Goal: Task Accomplishment & Management: Manage account settings

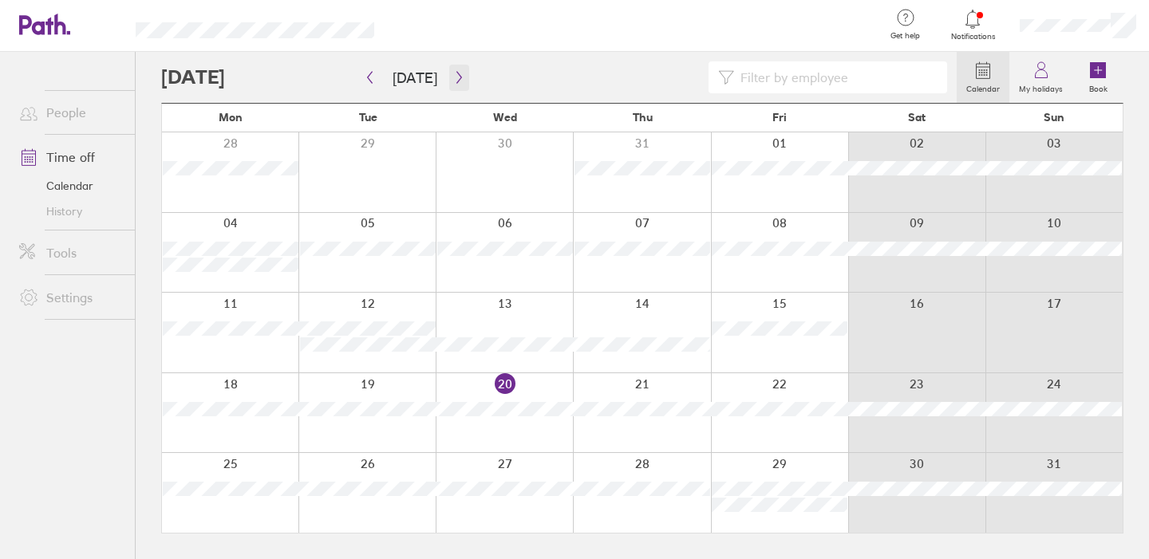
click at [453, 81] on icon "button" at bounding box center [459, 77] width 12 height 13
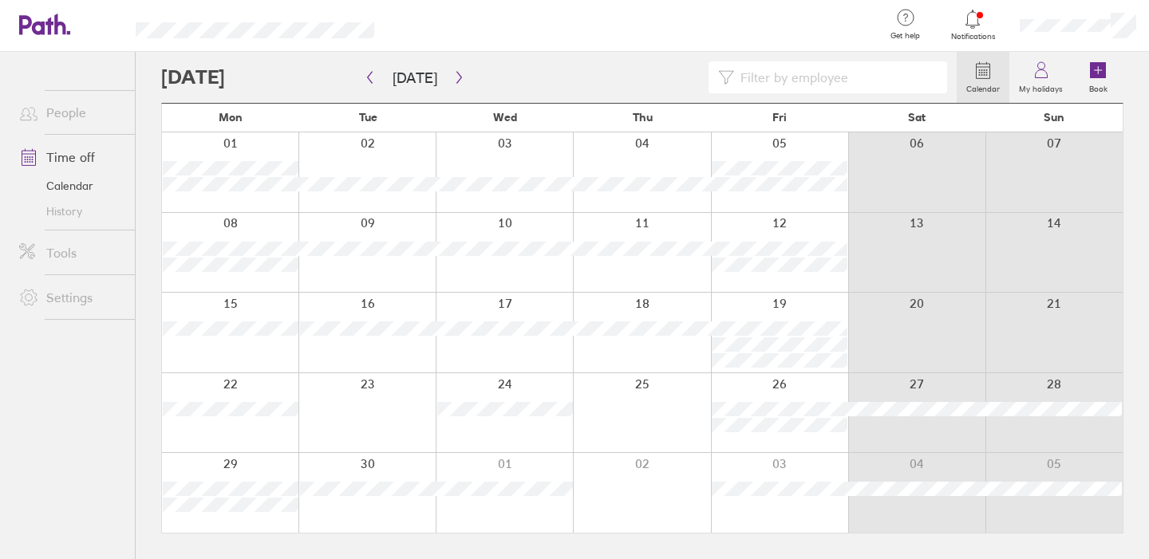
click at [986, 16] on div at bounding box center [973, 19] width 52 height 22
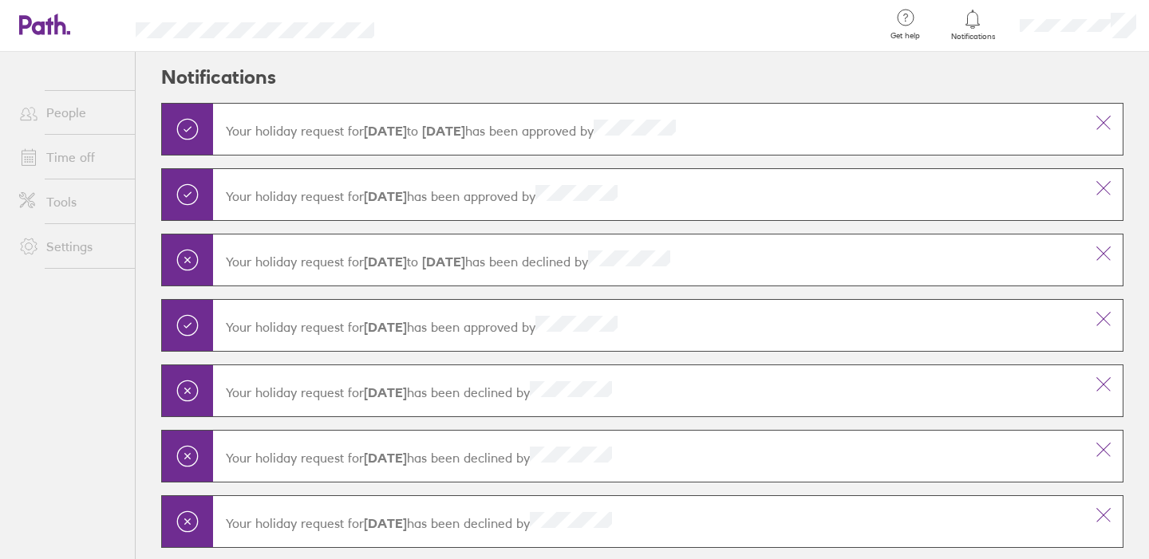
scroll to position [19, 0]
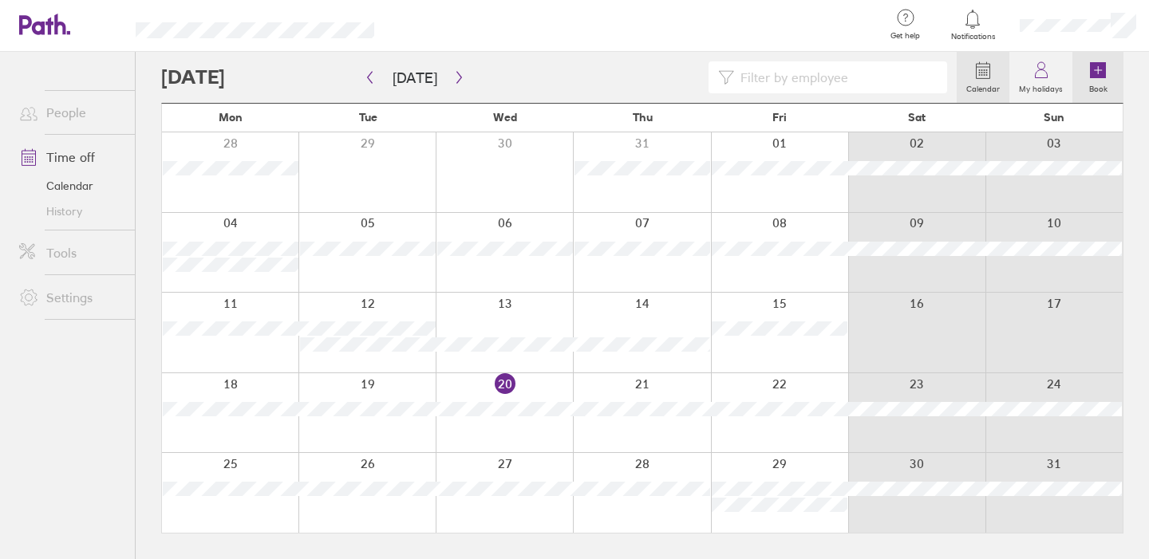
click at [1105, 74] on icon at bounding box center [1098, 70] width 16 height 16
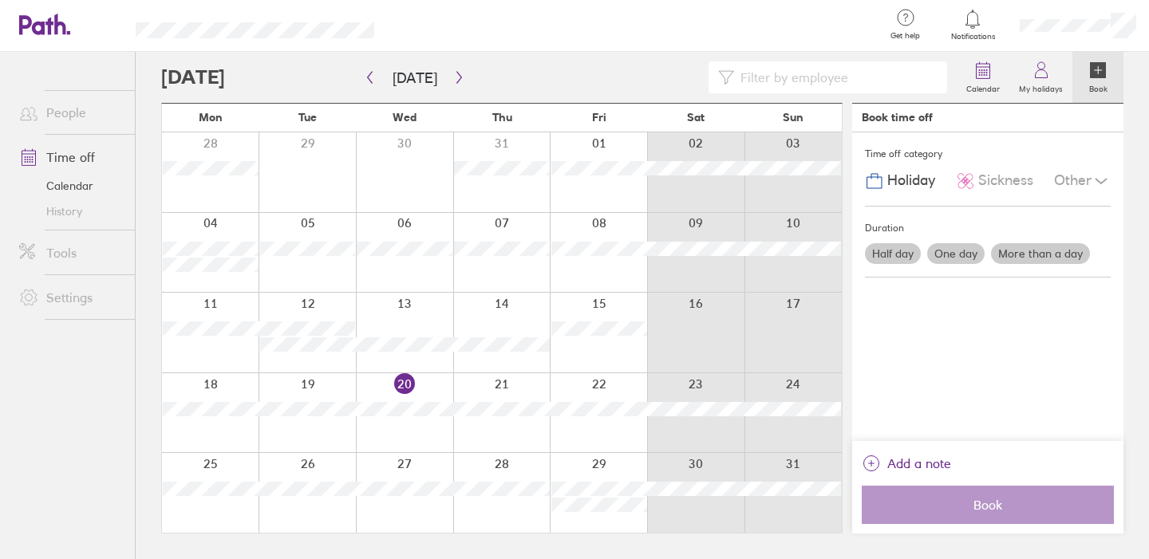
click at [943, 258] on label "One day" at bounding box center [955, 253] width 57 height 21
click at [0, 0] on input "One day" at bounding box center [0, 0] width 0 height 0
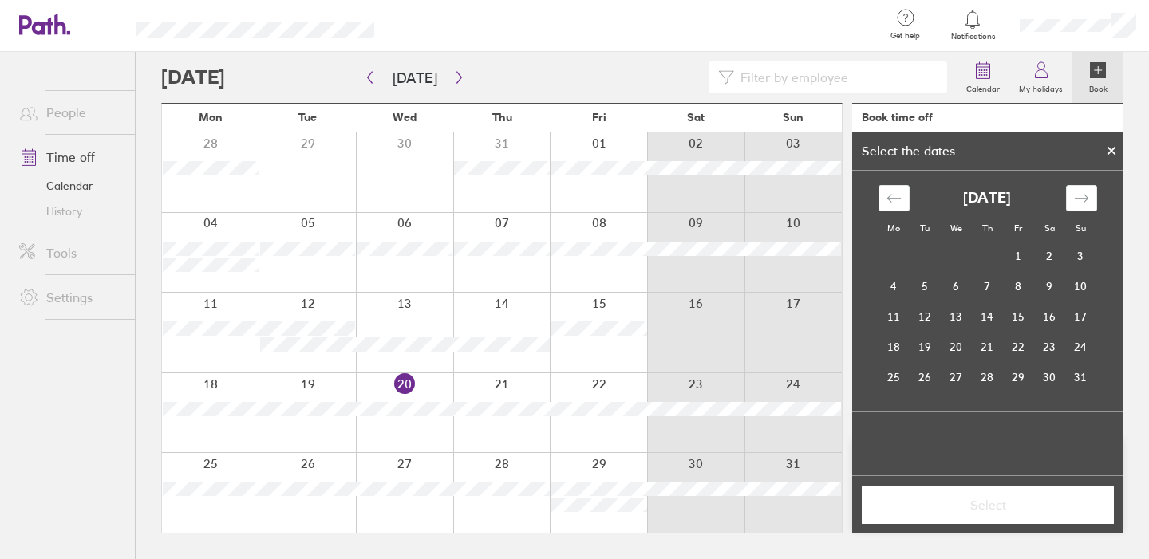
click at [1111, 146] on icon at bounding box center [1111, 151] width 11 height 10
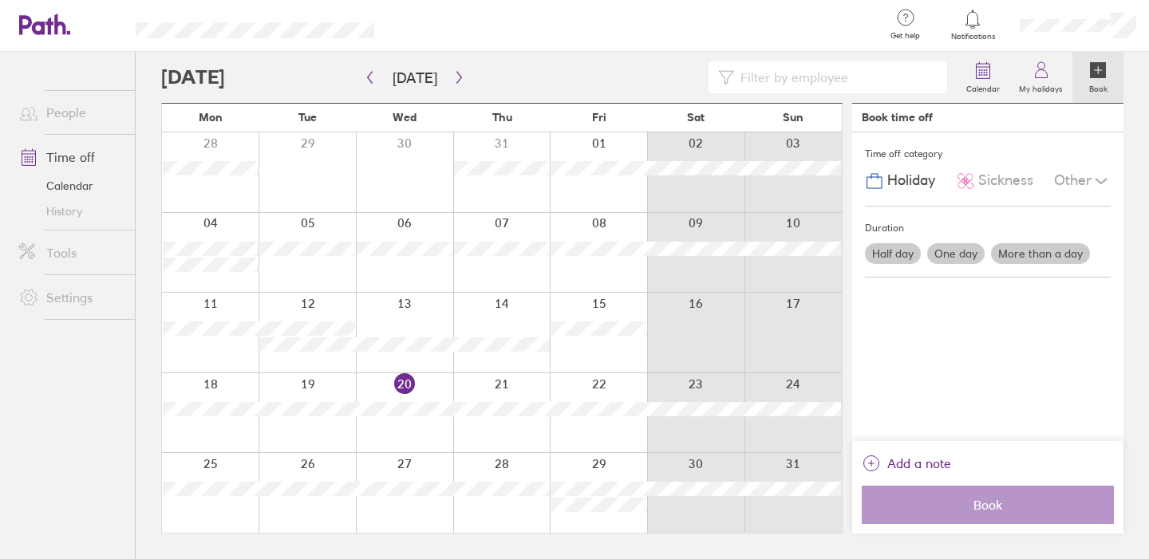
click at [904, 258] on label "Half day" at bounding box center [893, 253] width 56 height 21
click at [0, 0] on input "Half day" at bounding box center [0, 0] width 0 height 0
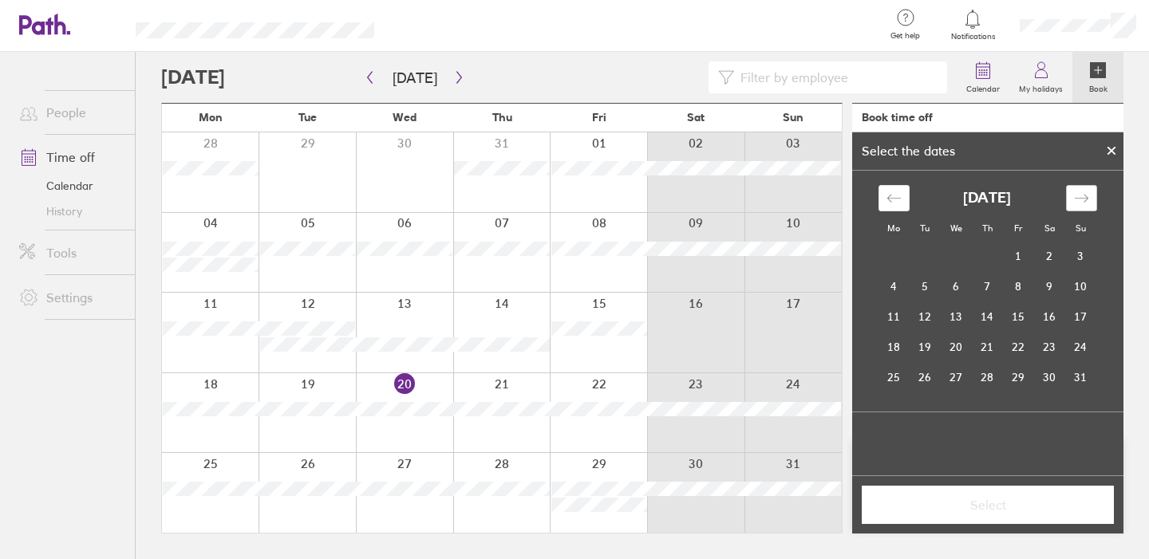
click at [1084, 192] on icon "Move forward to switch to the next month." at bounding box center [1081, 198] width 15 height 15
click at [958, 326] on td "17" at bounding box center [956, 317] width 31 height 30
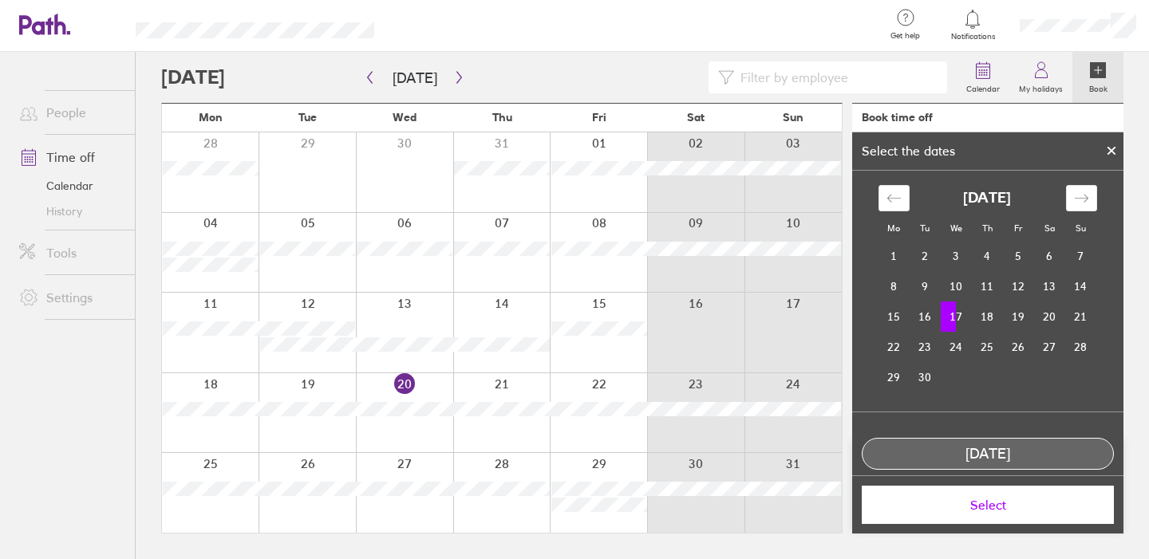
click at [986, 508] on span "Select" at bounding box center [988, 505] width 230 height 14
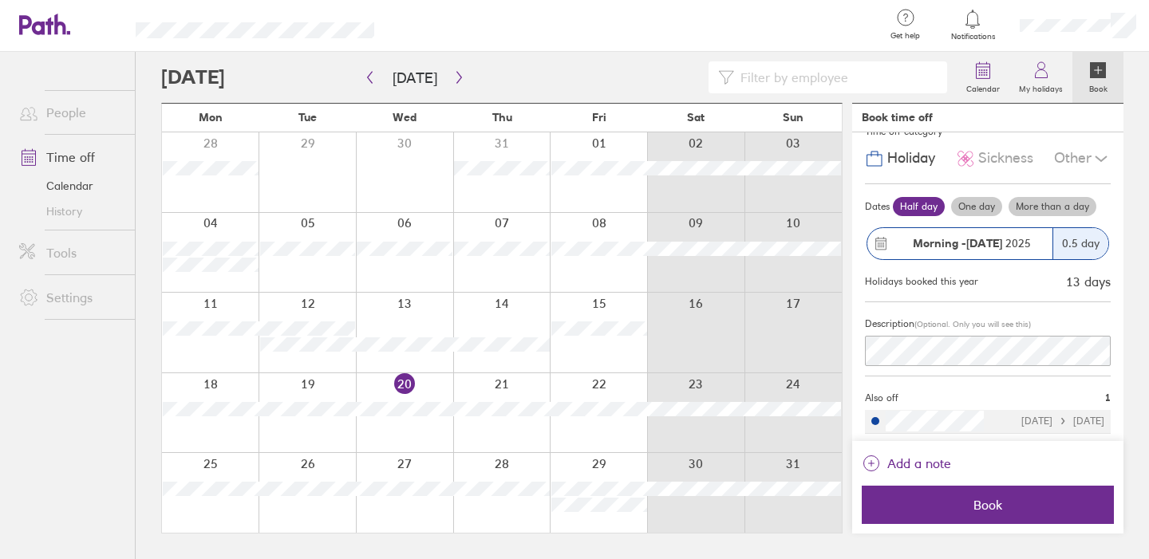
scroll to position [22, 0]
click at [907, 469] on span "Add a note" at bounding box center [919, 464] width 64 height 26
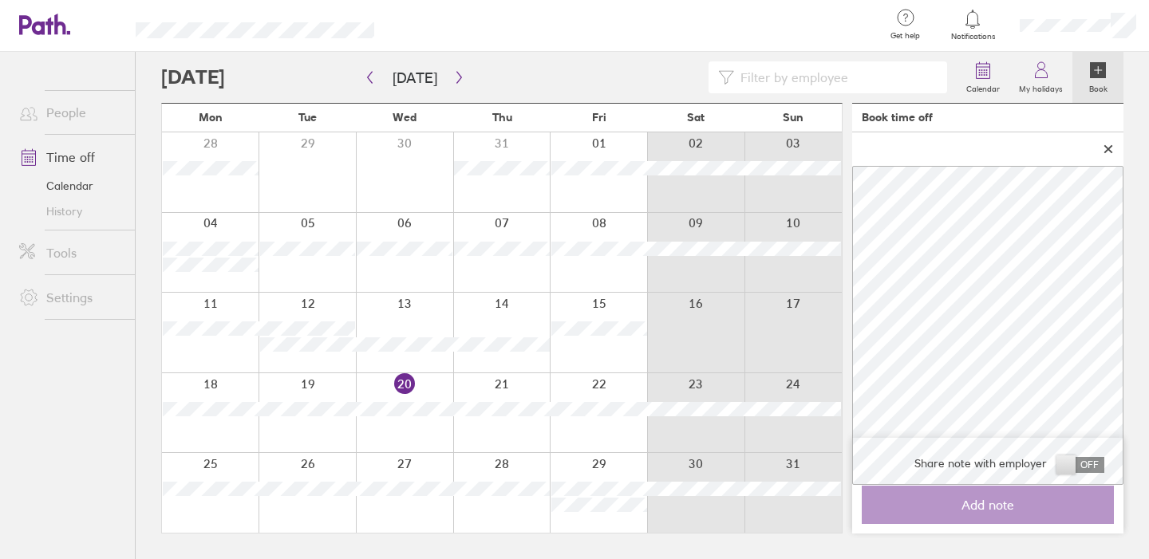
click at [1067, 471] on span at bounding box center [1081, 465] width 48 height 16
click at [1104, 469] on input "checkbox" at bounding box center [1104, 469] width 0 height 0
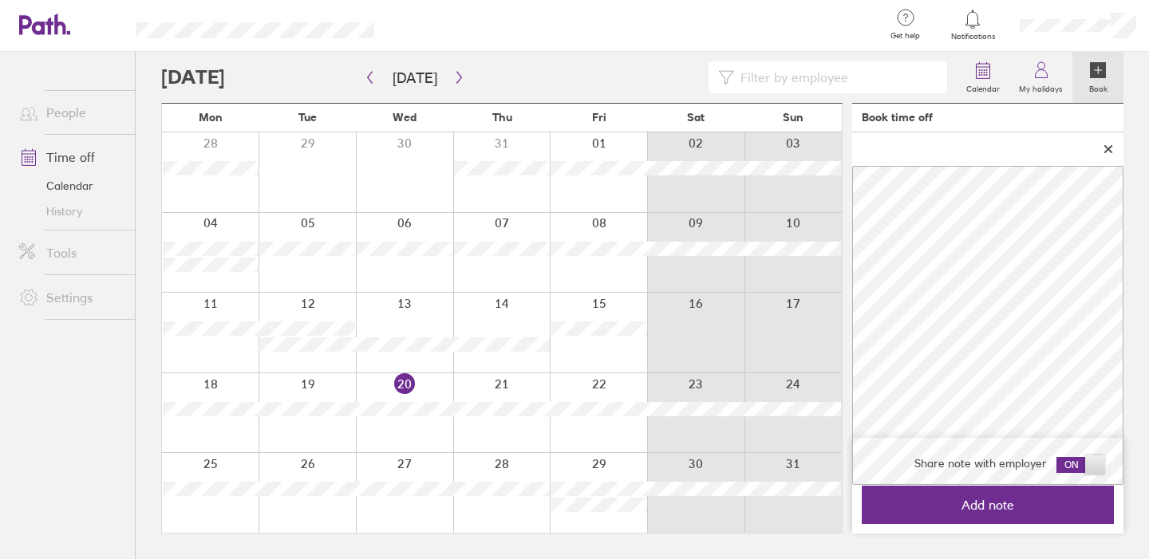
scroll to position [0, 0]
click at [453, 77] on icon "button" at bounding box center [459, 77] width 12 height 13
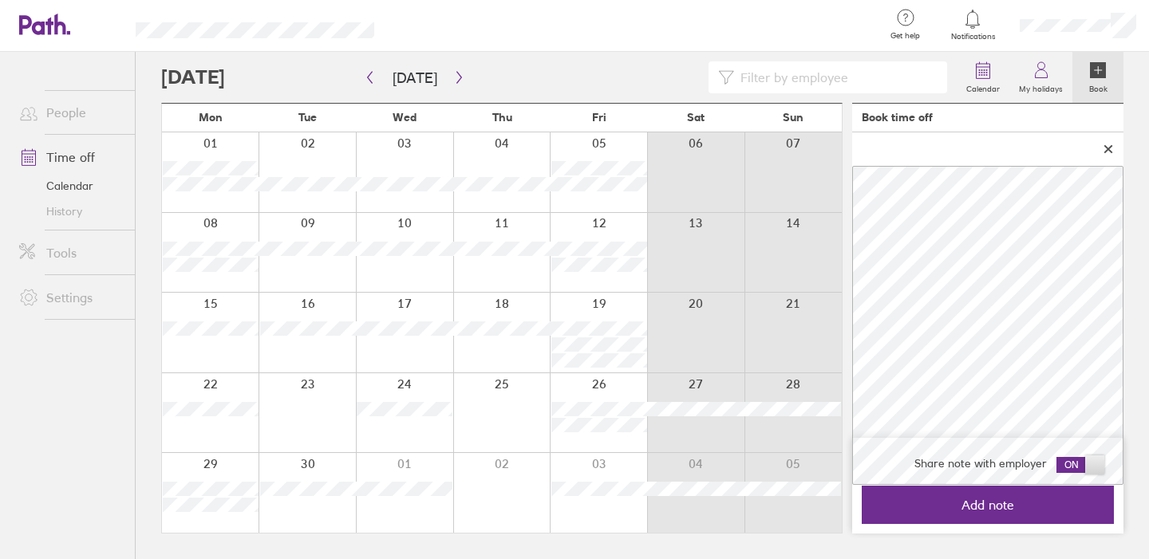
click at [851, 277] on main "[DATE] [DATE] Mon Tue Wed Thu Fri Sat Sun 01 02 03 04 05 06 07 08 09 10 11 12 1…" at bounding box center [642, 306] width 962 height 508
click at [850, 234] on main "[DATE] [DATE] Mon Tue Wed Thu Fri Sat Sun 01 02 03 04 05 06 07 08 09 10 11 12 1…" at bounding box center [642, 306] width 962 height 508
